Goal: Information Seeking & Learning: Learn about a topic

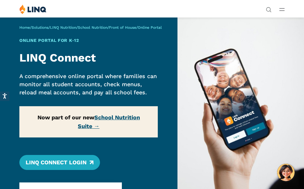
click at [122, 115] on link "School Nutrition Suite →" at bounding box center [109, 121] width 62 height 15
